Goal: Check status: Check status

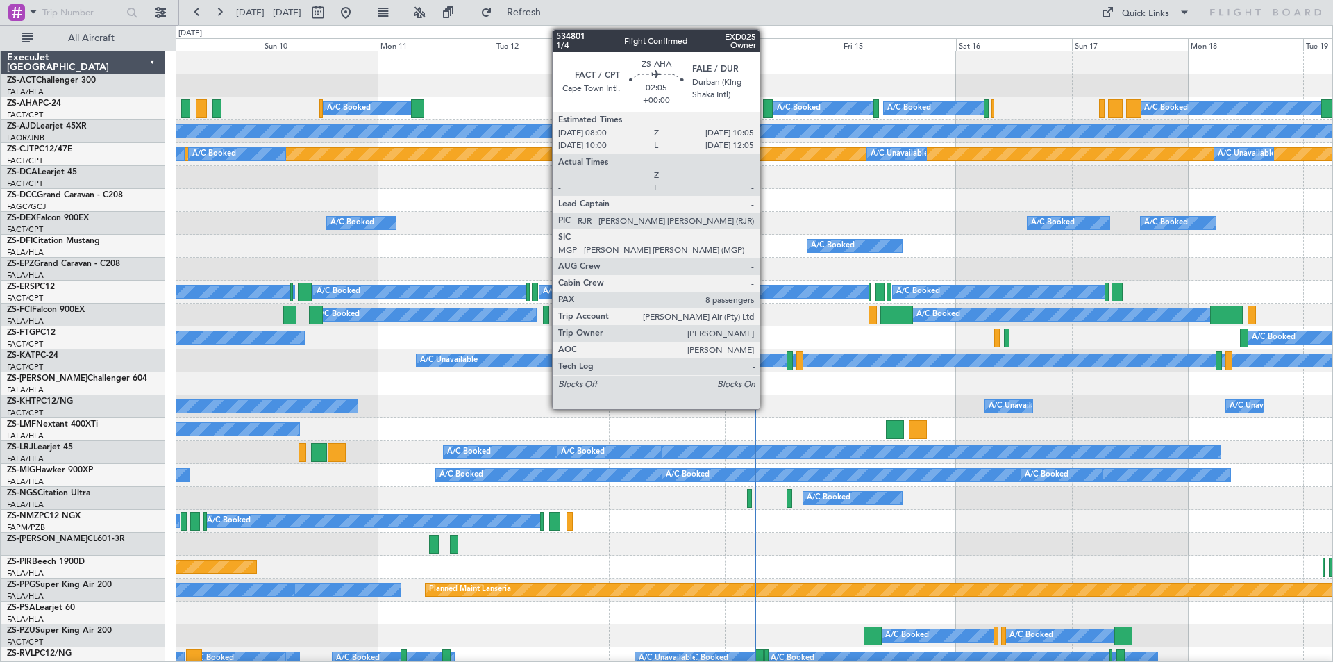
click at [766, 108] on div at bounding box center [768, 108] width 10 height 19
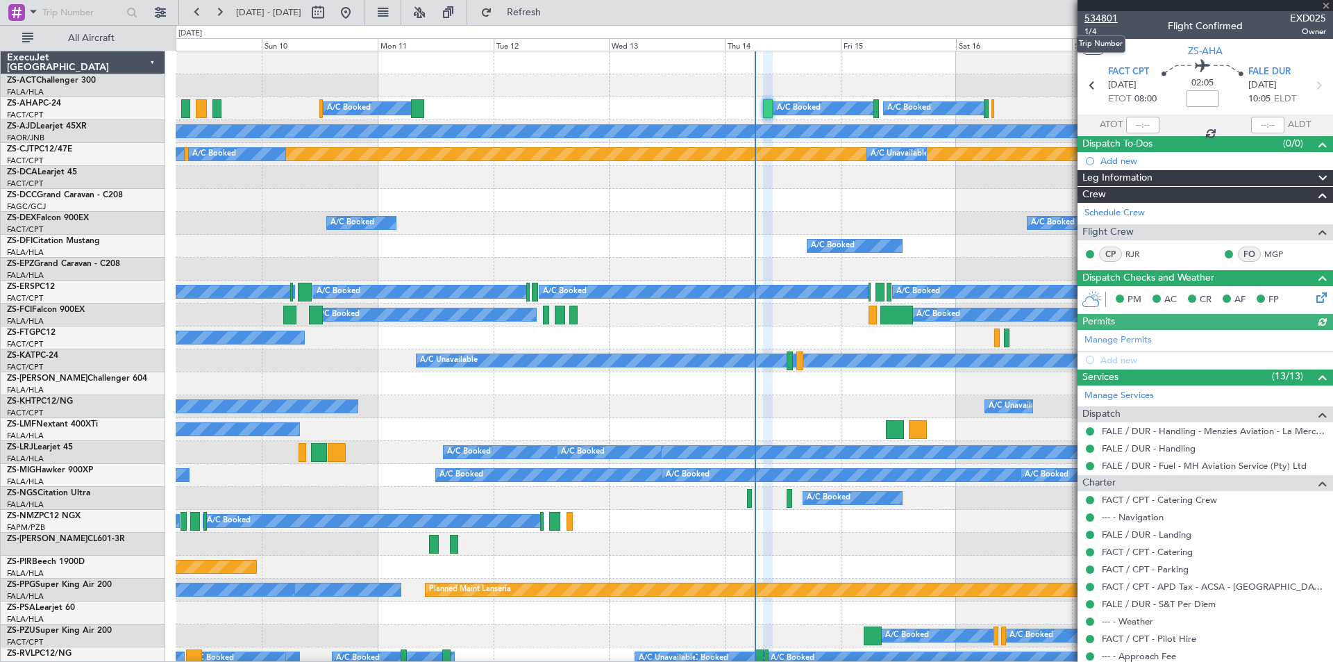
click at [1086, 17] on span "534801" at bounding box center [1100, 18] width 33 height 15
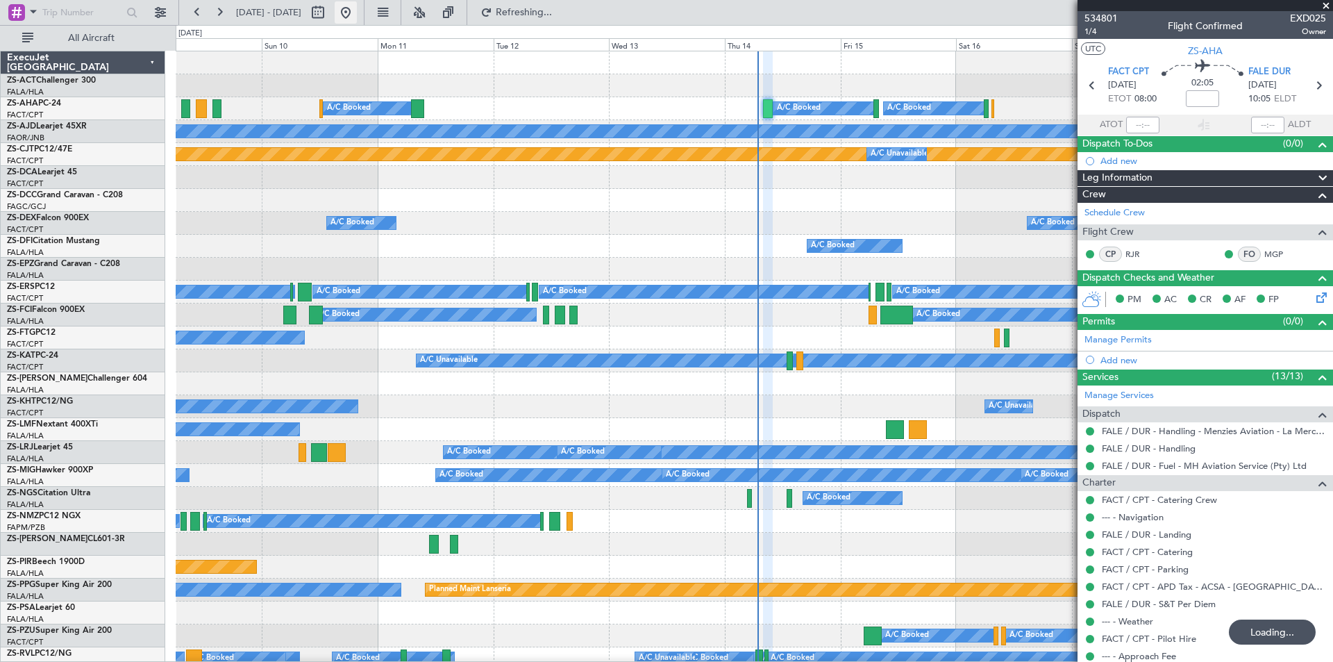
click at [357, 6] on button at bounding box center [346, 12] width 22 height 22
click at [329, 15] on button at bounding box center [318, 12] width 22 height 22
select select "8"
select select "2025"
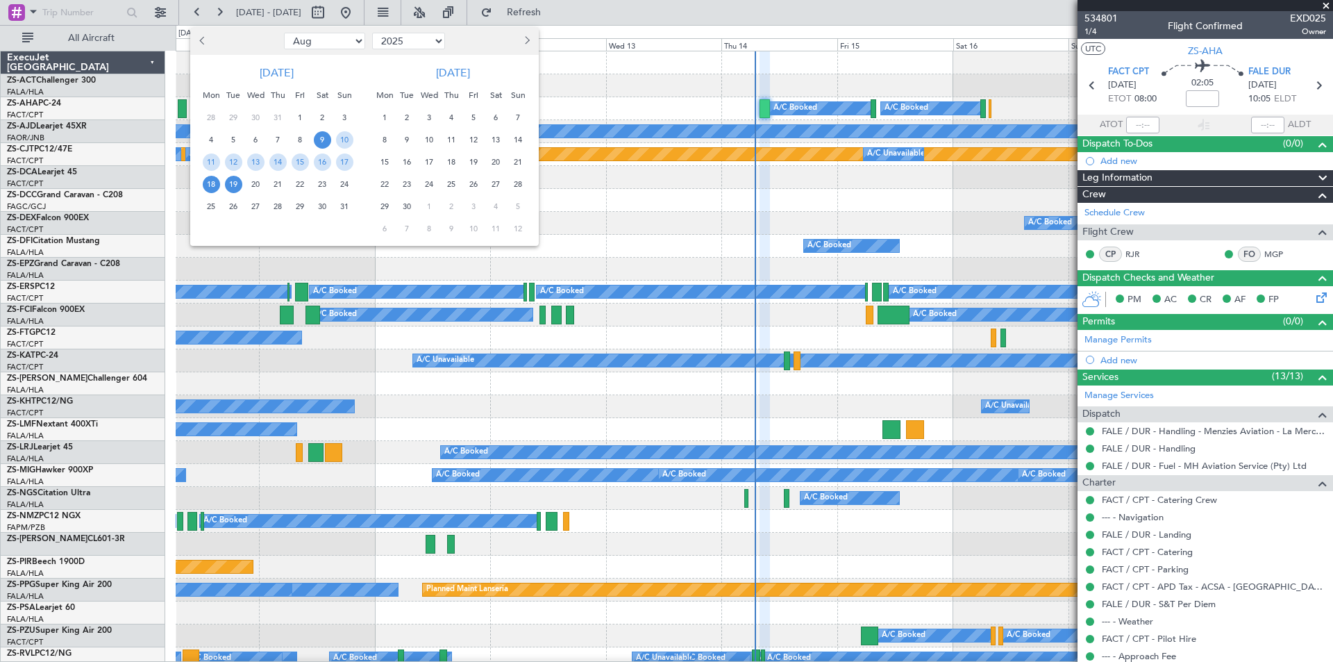
click at [212, 184] on span "18" at bounding box center [211, 184] width 17 height 17
drag, startPoint x: 296, startPoint y: 208, endPoint x: 445, endPoint y: 259, distance: 157.9
click at [296, 208] on span "29" at bounding box center [300, 206] width 17 height 17
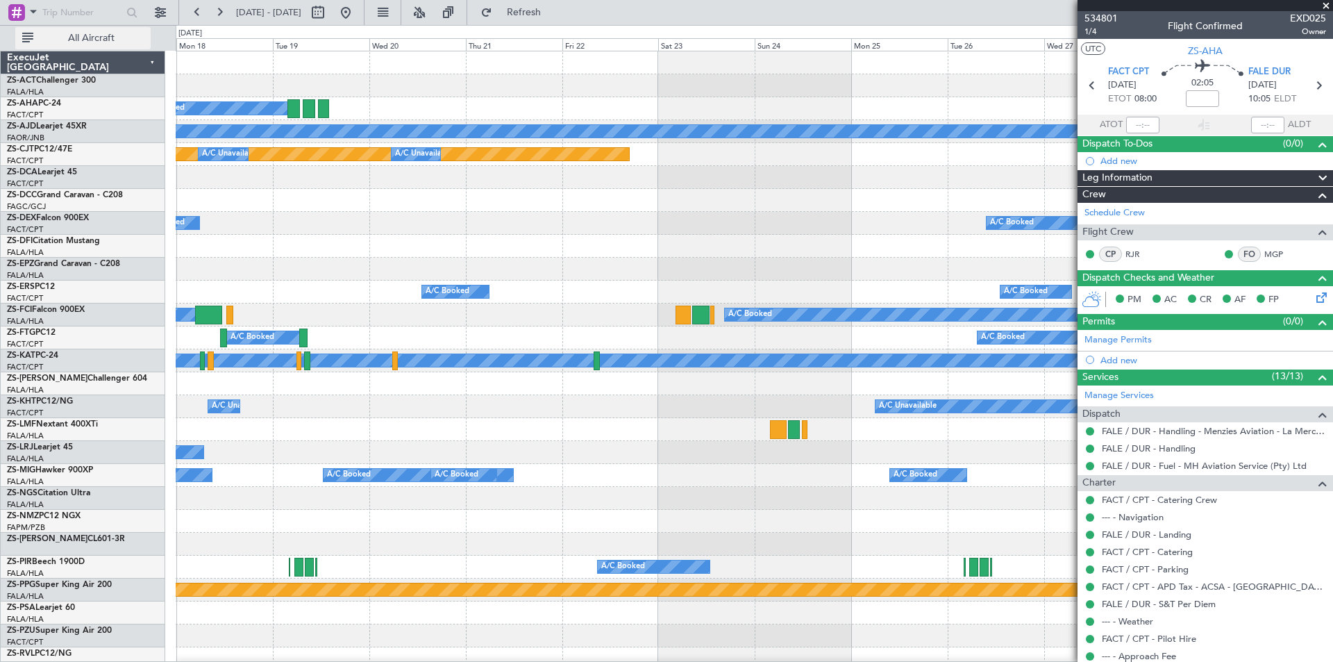
click at [106, 35] on span "All Aircraft" at bounding box center [91, 38] width 110 height 10
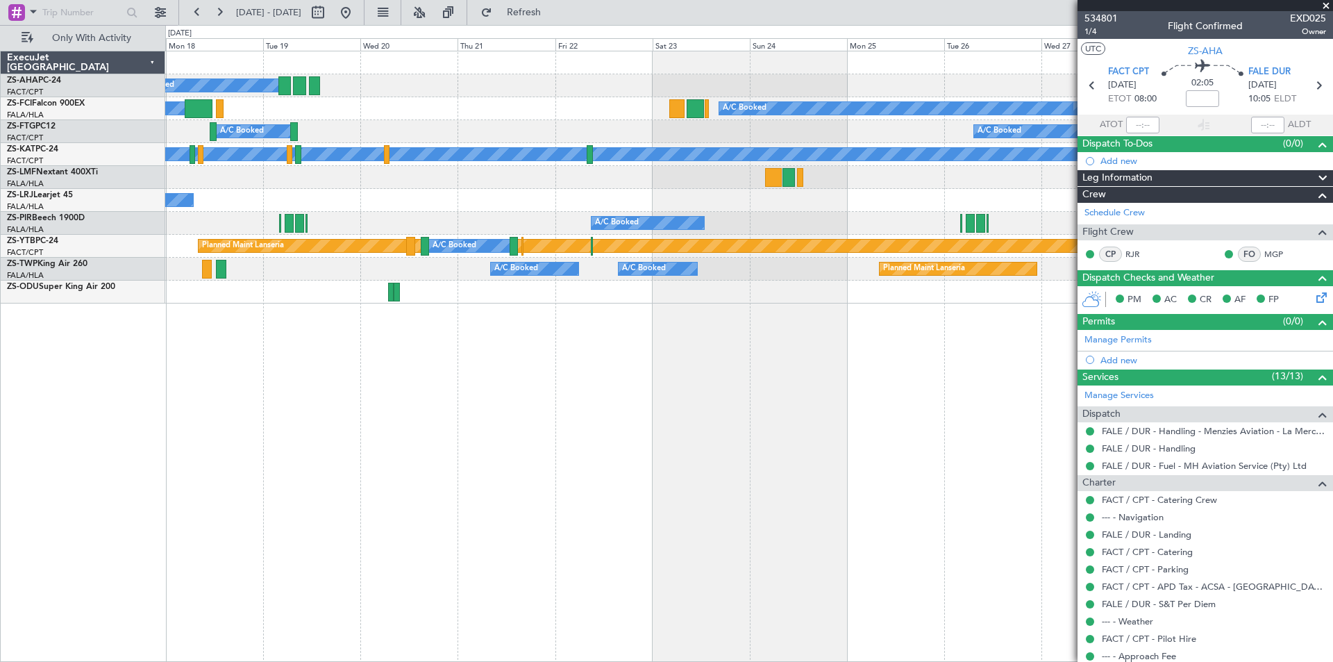
click at [1327, 5] on span at bounding box center [1326, 6] width 14 height 12
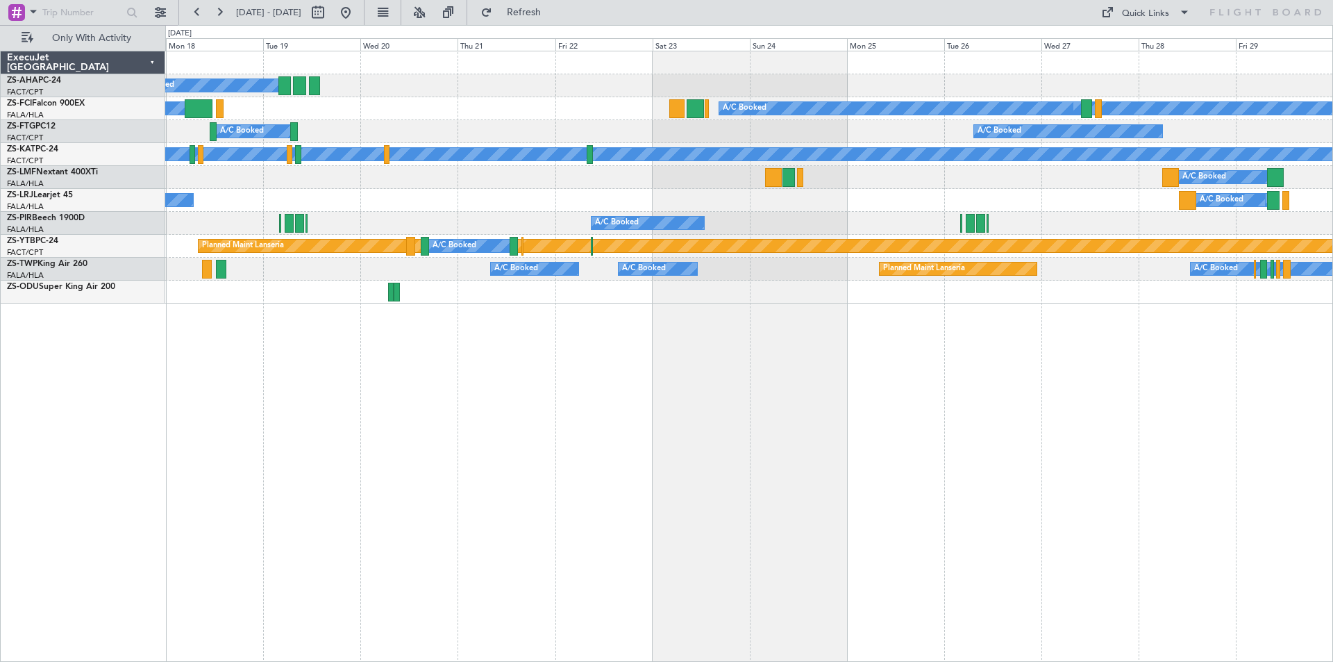
type input "0"
